Goal: Find specific page/section: Locate a particular part of the current website

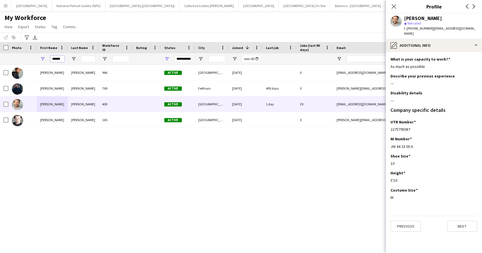
click at [58, 58] on input "******" at bounding box center [57, 59] width 14 height 7
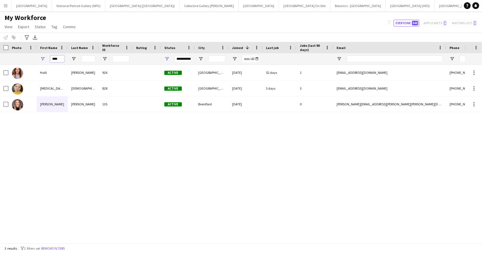
click at [53, 60] on input "****" at bounding box center [57, 59] width 14 height 7
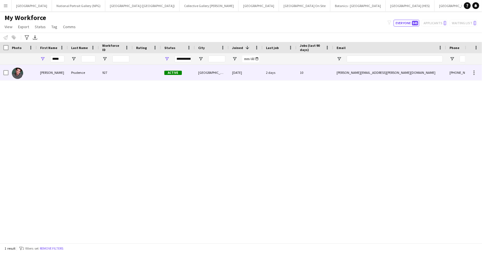
click at [65, 75] on div "[PERSON_NAME]" at bounding box center [52, 73] width 31 height 16
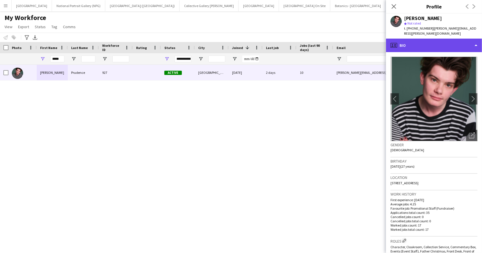
click at [429, 47] on div "profile Bio" at bounding box center [434, 46] width 96 height 14
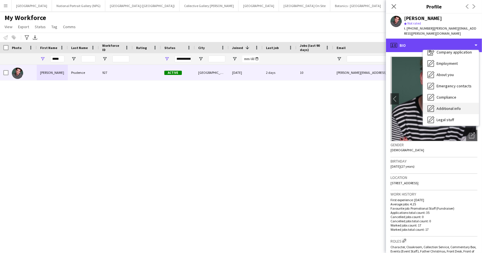
scroll to position [42, 0]
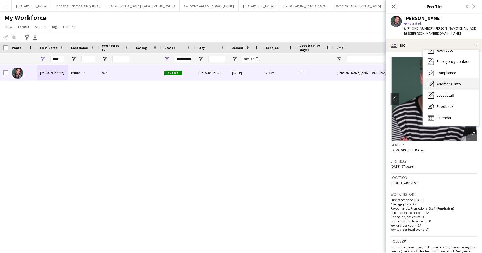
click at [446, 84] on span "Additional info" at bounding box center [448, 84] width 24 height 5
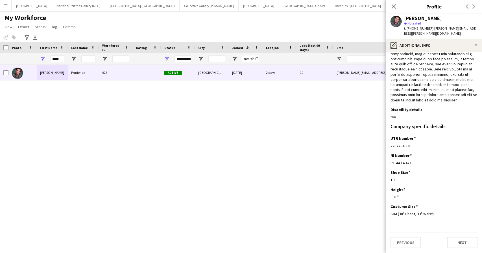
scroll to position [204, 0]
click at [308, 26] on div "My Workforce View Views Default view New view Update view Delete view Edit name…" at bounding box center [241, 23] width 482 height 19
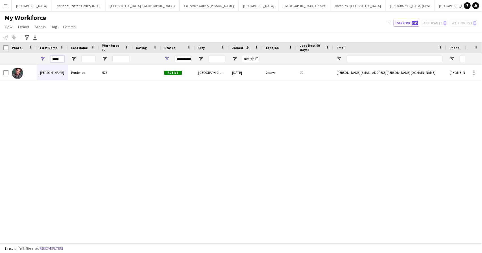
click at [56, 59] on input "*****" at bounding box center [57, 59] width 14 height 7
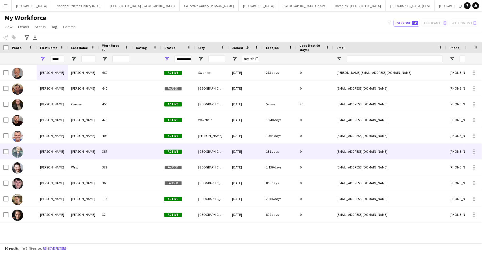
click at [63, 153] on div "[PERSON_NAME]" at bounding box center [52, 152] width 31 height 16
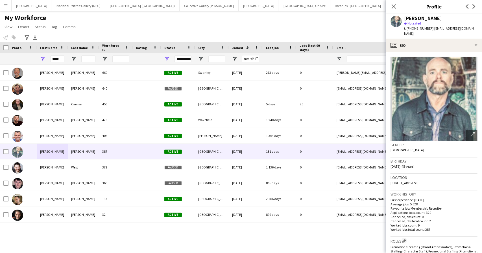
click at [443, 101] on img at bounding box center [433, 99] width 87 height 85
click at [469, 133] on icon "Open photos pop-in" at bounding box center [472, 136] width 6 height 6
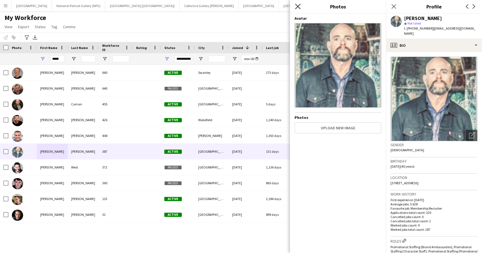
click at [297, 8] on icon at bounding box center [297, 6] width 5 height 5
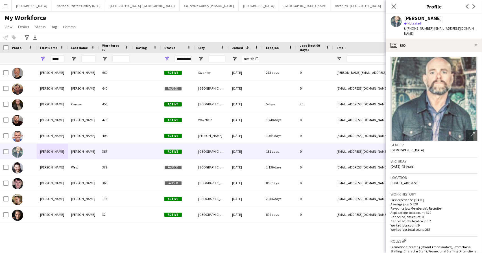
drag, startPoint x: 350, startPoint y: 14, endPoint x: 344, endPoint y: 15, distance: 6.2
click at [350, 14] on div "My Workforce View Views Default view New view Update view Delete view Edit name…" at bounding box center [241, 23] width 482 height 19
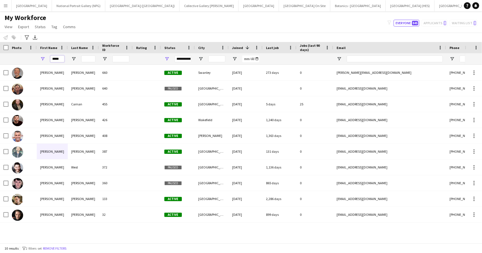
click at [56, 60] on input "*****" at bounding box center [57, 59] width 14 height 7
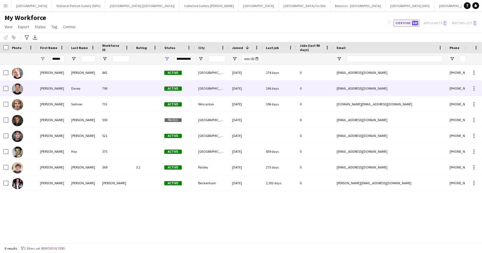
click at [47, 87] on div "[PERSON_NAME]" at bounding box center [52, 89] width 31 height 16
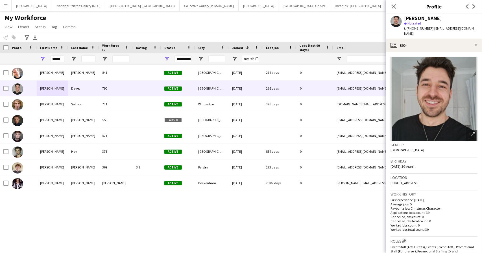
click at [414, 91] on img at bounding box center [433, 99] width 87 height 85
click at [469, 133] on icon "Open photos pop-in" at bounding box center [472, 136] width 6 height 6
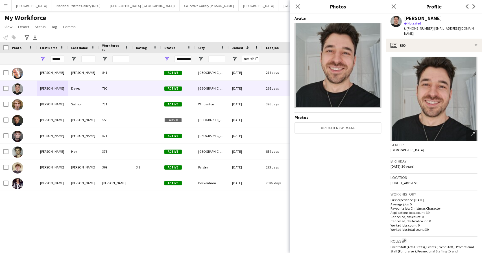
drag, startPoint x: 139, startPoint y: 24, endPoint x: 142, endPoint y: 21, distance: 4.2
click at [140, 24] on div "My Workforce View Views Default view New view Update view Delete view Edit name…" at bounding box center [241, 23] width 482 height 19
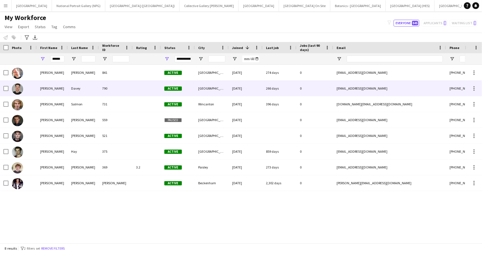
click at [75, 91] on div "Davey" at bounding box center [83, 89] width 31 height 16
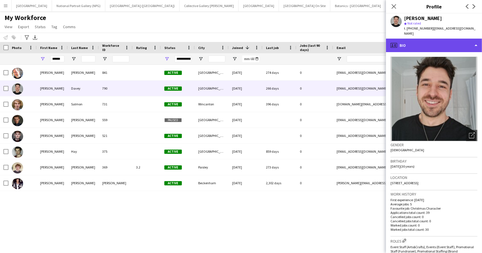
click at [451, 40] on div "profile Bio" at bounding box center [434, 46] width 96 height 14
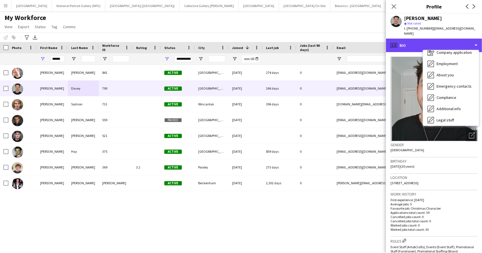
scroll to position [42, 0]
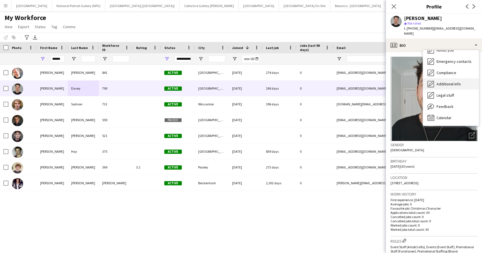
click at [449, 82] on span "Additional info" at bounding box center [448, 84] width 24 height 5
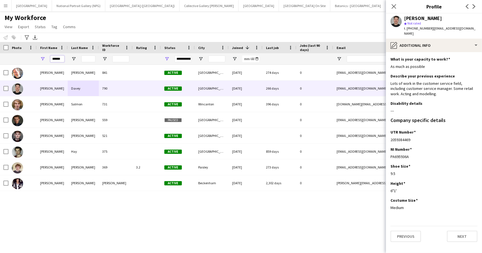
click at [57, 58] on input "******" at bounding box center [57, 59] width 14 height 7
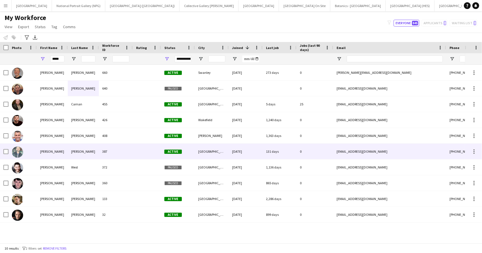
click at [82, 147] on div "[PERSON_NAME]" at bounding box center [83, 152] width 31 height 16
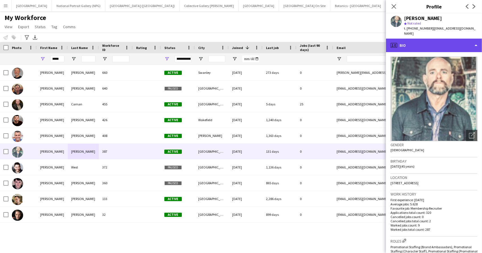
click at [457, 46] on div "profile Bio" at bounding box center [434, 46] width 96 height 14
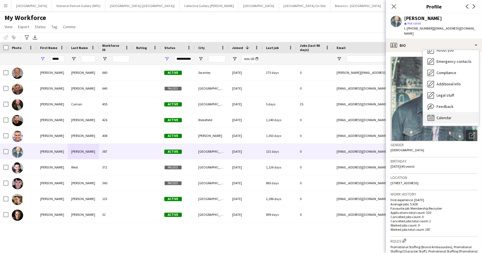
click at [445, 120] on span "Calendar" at bounding box center [443, 117] width 15 height 5
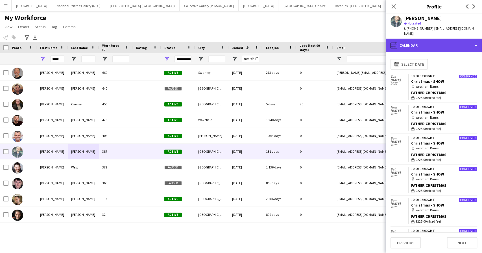
click at [429, 44] on div "calendar-full Calendar" at bounding box center [434, 46] width 96 height 14
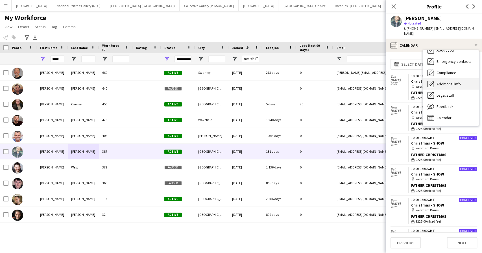
click at [453, 82] on span "Additional info" at bounding box center [448, 84] width 24 height 5
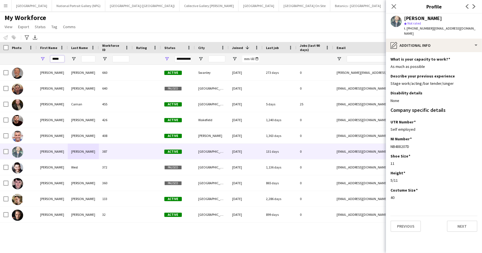
click at [59, 57] on input "*****" at bounding box center [57, 59] width 14 height 7
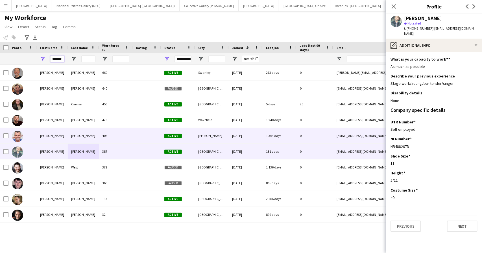
scroll to position [0, 1]
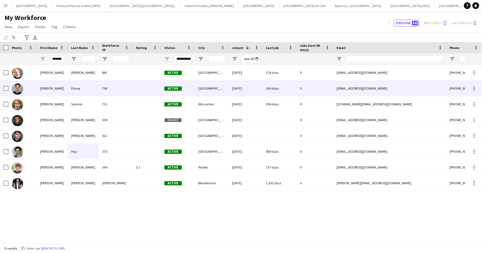
click at [74, 84] on div "Davey" at bounding box center [83, 89] width 31 height 16
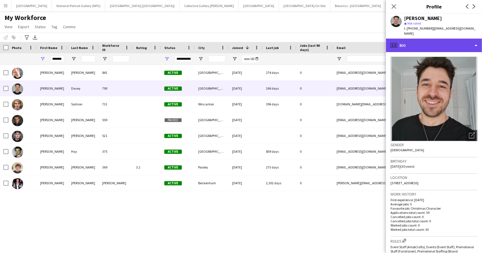
click at [466, 41] on div "profile Bio" at bounding box center [434, 46] width 96 height 14
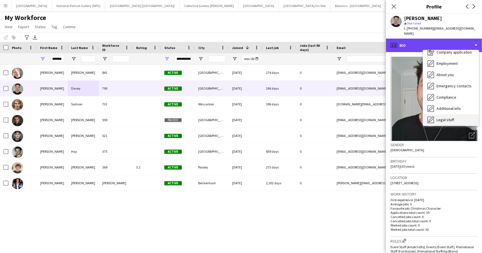
scroll to position [42, 0]
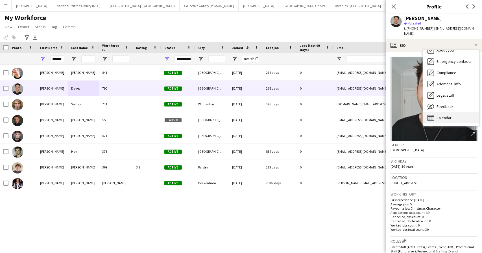
click at [442, 115] on span "Calendar" at bounding box center [443, 117] width 15 height 5
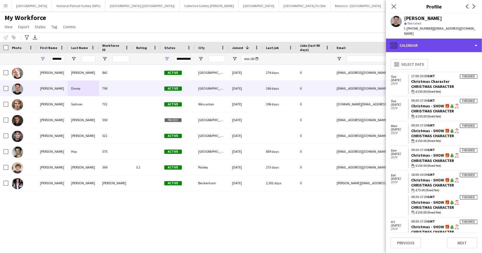
click at [436, 43] on div "calendar-full Calendar" at bounding box center [434, 46] width 96 height 14
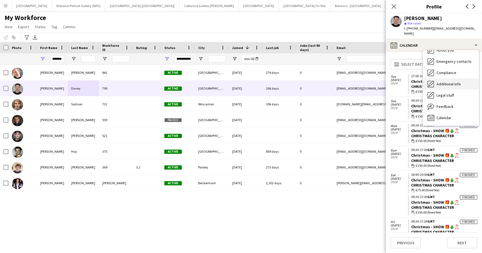
click at [450, 82] on span "Additional info" at bounding box center [448, 84] width 24 height 5
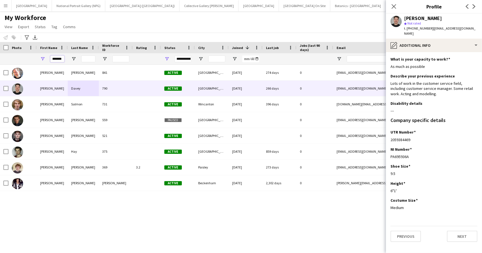
click at [58, 56] on input "*******" at bounding box center [57, 59] width 14 height 7
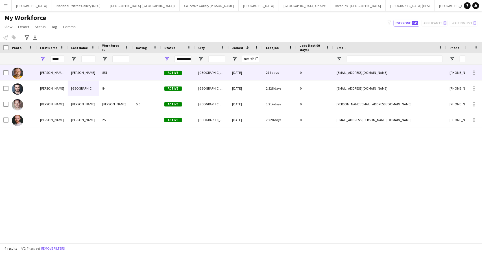
click at [76, 71] on div "[PERSON_NAME]" at bounding box center [83, 73] width 31 height 16
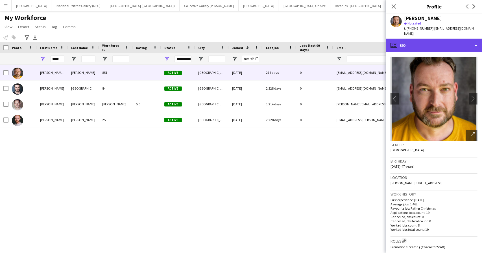
click at [458, 44] on div "profile Bio" at bounding box center [434, 46] width 96 height 14
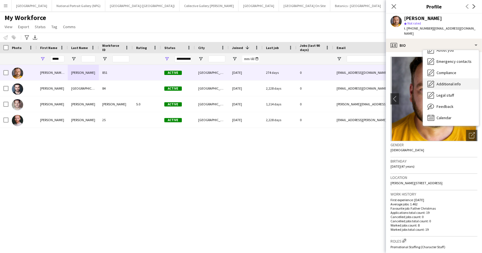
click at [450, 82] on span "Additional info" at bounding box center [448, 84] width 24 height 5
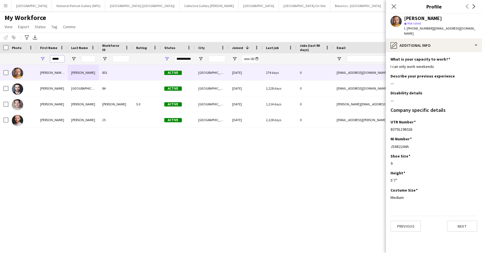
click at [58, 59] on input "*****" at bounding box center [57, 59] width 14 height 7
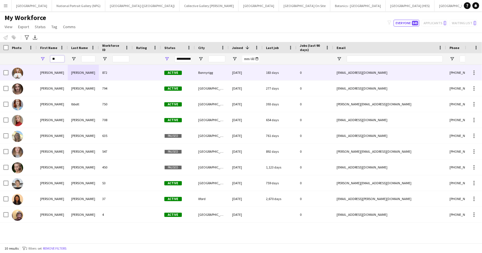
type input "*"
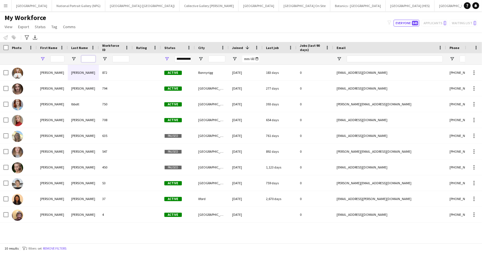
click at [82, 59] on input "Last Name Filter Input" at bounding box center [88, 59] width 14 height 7
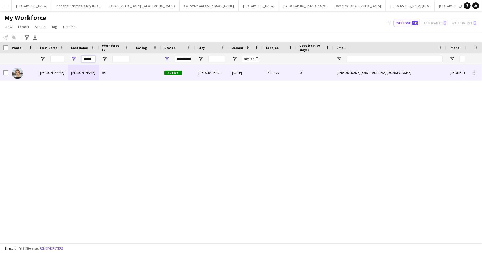
type input "******"
click at [71, 71] on div "[PERSON_NAME]" at bounding box center [83, 73] width 31 height 16
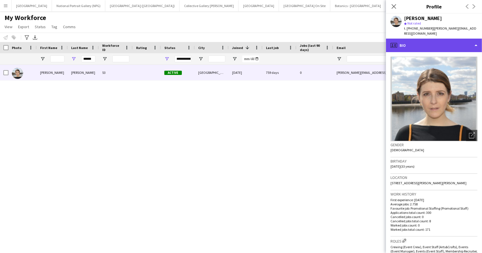
click at [437, 43] on div "profile Bio" at bounding box center [434, 46] width 96 height 14
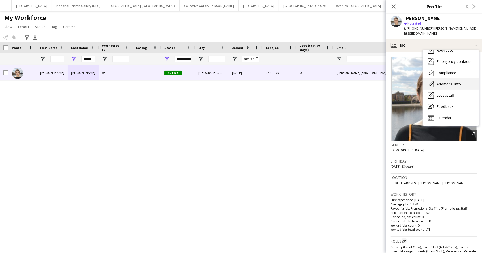
click at [452, 78] on div "Additional info Additional info" at bounding box center [451, 83] width 56 height 11
